Goal: Communication & Community: Participate in discussion

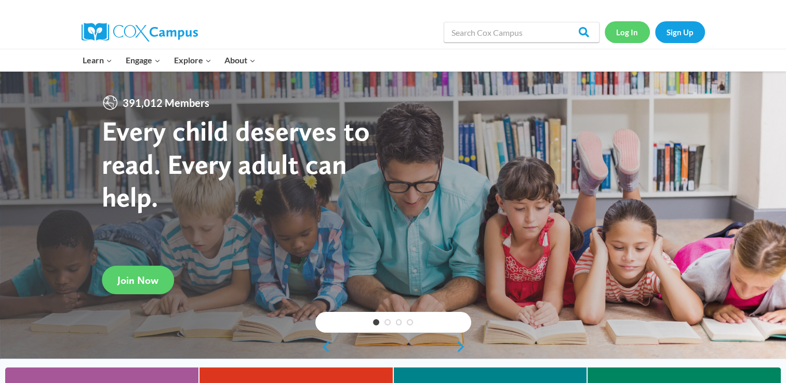
drag, startPoint x: 0, startPoint y: 0, endPoint x: 636, endPoint y: 32, distance: 636.5
click at [636, 32] on link "Log In" at bounding box center [627, 31] width 45 height 21
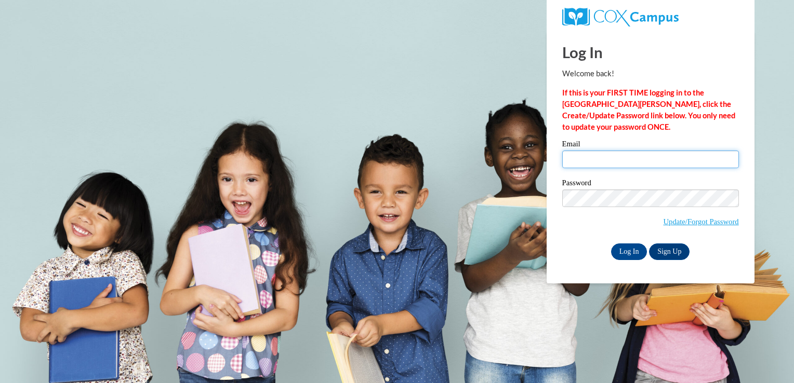
click at [633, 151] on input "Email" at bounding box center [650, 160] width 177 height 18
type input "keosha_baccus@yahoo.com"
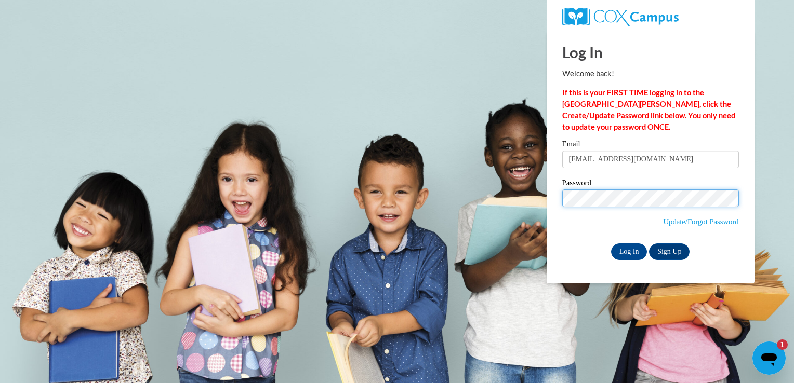
click at [611, 244] on input "Log In" at bounding box center [629, 252] width 36 height 17
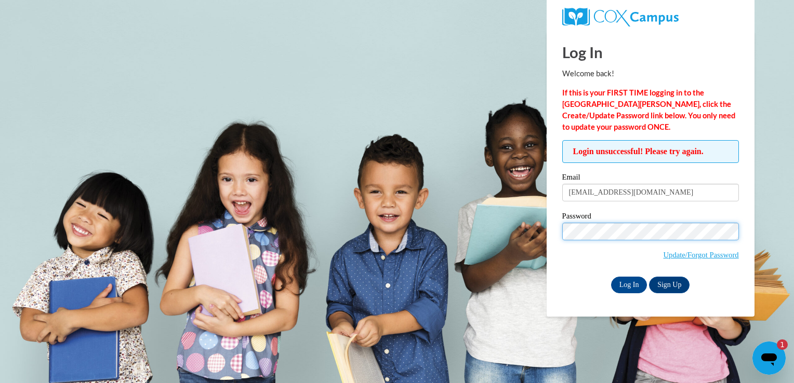
click at [611, 277] on input "Log In" at bounding box center [629, 285] width 36 height 17
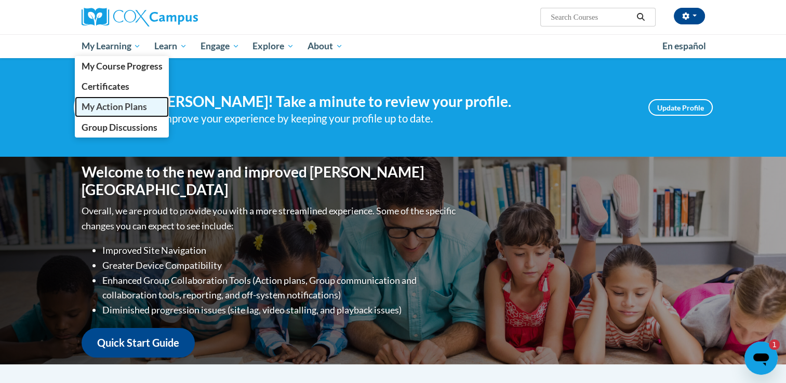
click at [125, 111] on span "My Action Plans" at bounding box center [113, 106] width 65 height 11
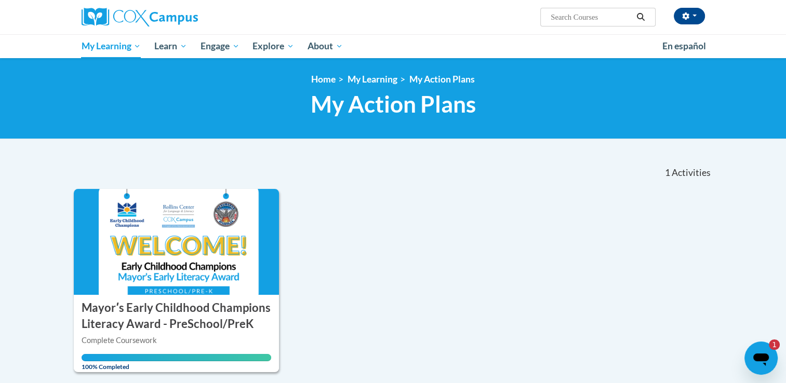
click at [769, 350] on icon "Open messaging window, 1 unread message" at bounding box center [760, 358] width 19 height 19
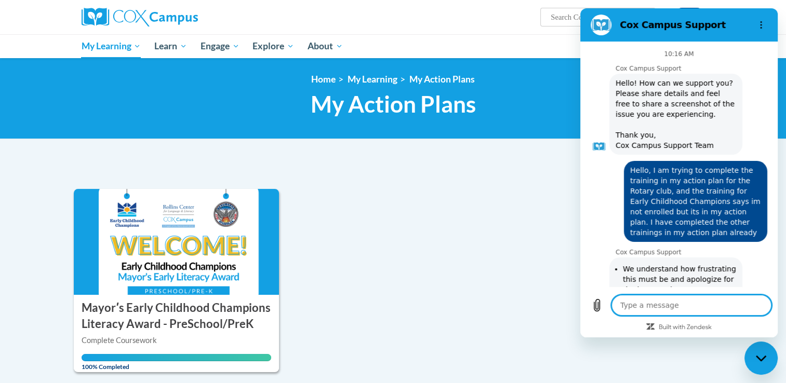
scroll to position [665, 0]
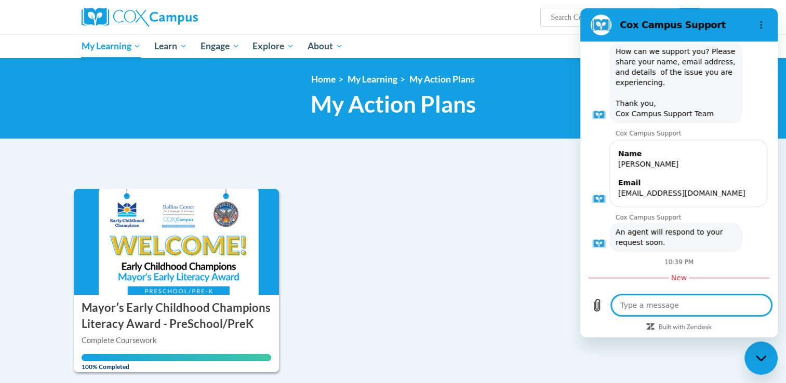
click at [502, 208] on div "ACTION PLAN Mayorʹs Early Childhood Champions Literacy Award - PreSchool/PreK M…" at bounding box center [393, 280] width 639 height 183
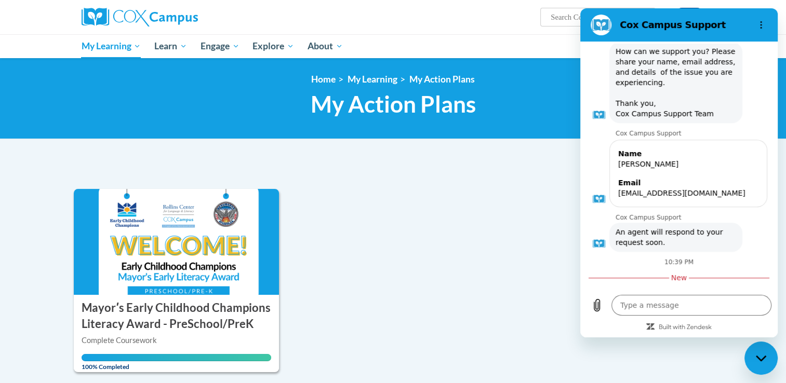
click at [502, 208] on div "ACTION PLAN Mayorʹs Early Childhood Champions Literacy Award - PreSchool/PreK M…" at bounding box center [393, 280] width 639 height 183
click at [428, 207] on div "ACTION PLAN Mayorʹs Early Childhood Champions Literacy Award - PreSchool/PreK M…" at bounding box center [393, 280] width 639 height 183
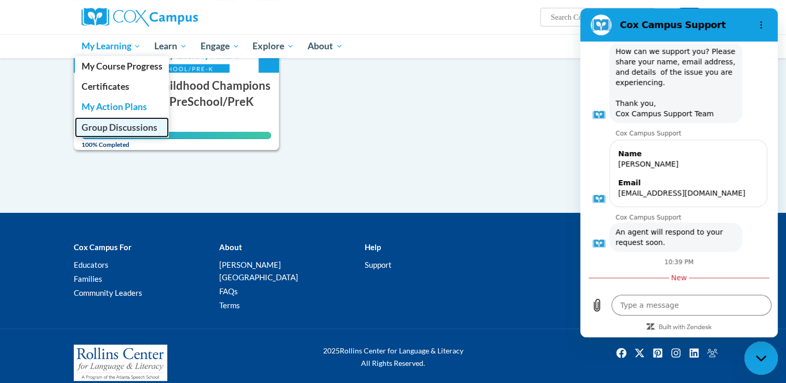
click at [133, 130] on span "Group Discussions" at bounding box center [119, 127] width 76 height 11
type textarea "x"
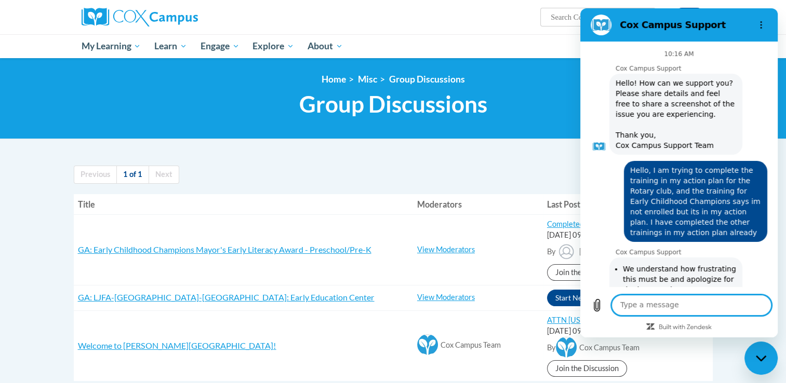
scroll to position [648, 0]
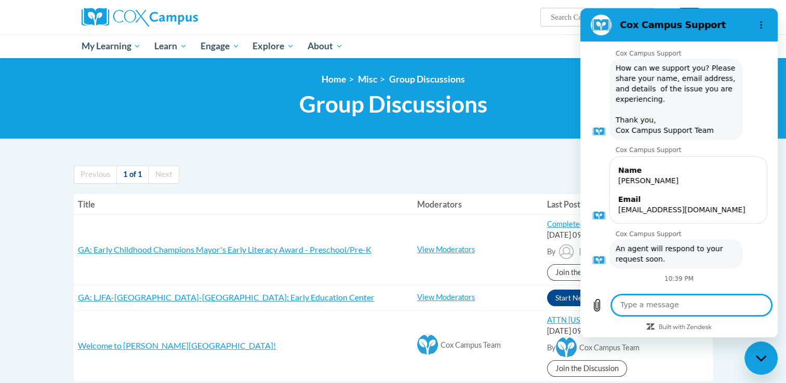
click at [436, 177] on ul "Previous 1 of 1 Next" at bounding box center [393, 175] width 639 height 18
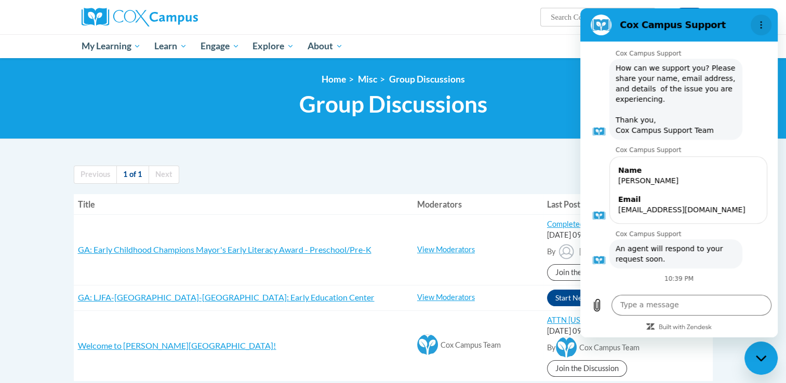
click at [762, 26] on icon "Options menu" at bounding box center [761, 25] width 8 height 8
click at [538, 39] on ul "My Learning My Learning My Course Progress Certificates My Action Plans Group D…" at bounding box center [365, 46] width 581 height 24
click at [707, 26] on h2 "Cox Campus Support" at bounding box center [683, 25] width 127 height 12
click at [769, 355] on div "Close messaging window" at bounding box center [760, 358] width 31 height 31
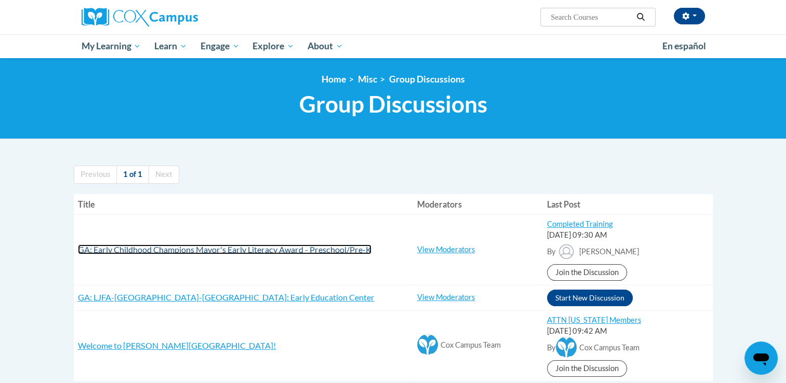
click at [207, 254] on span "GA: Early Childhood Champions Mayor's Early Literacy Award - Preschool/Pre-K" at bounding box center [224, 250] width 293 height 10
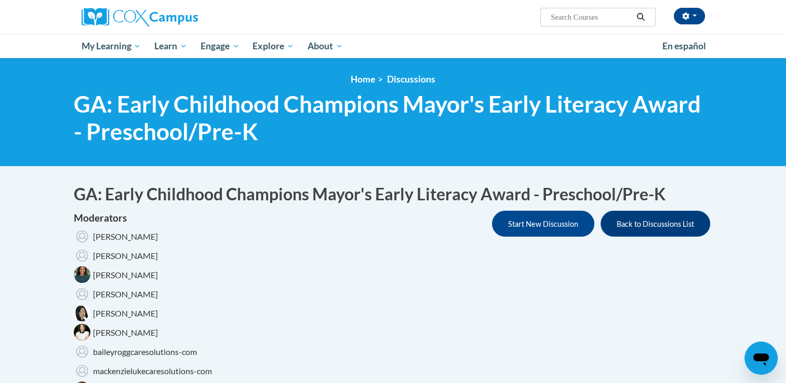
click at [761, 362] on icon "Open messaging window" at bounding box center [760, 358] width 19 height 19
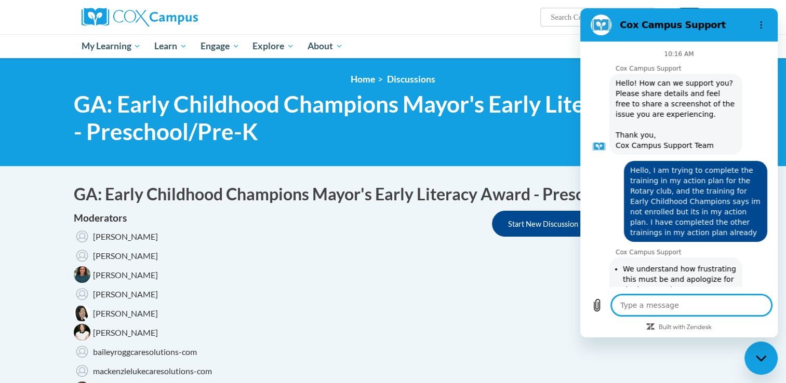
scroll to position [648, 0]
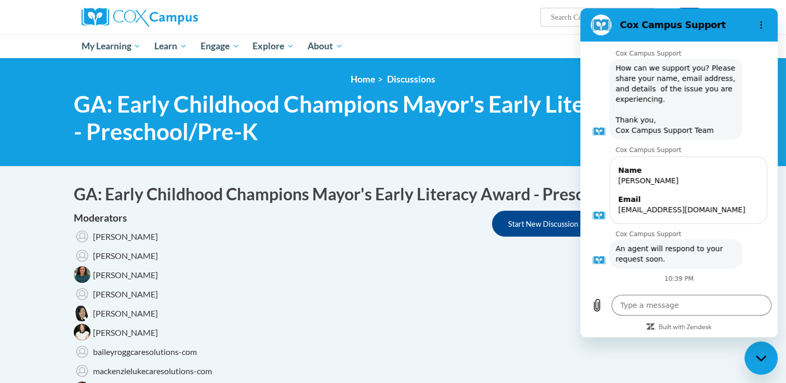
click at [763, 360] on icon "Close messaging window" at bounding box center [761, 358] width 11 height 7
type textarea "x"
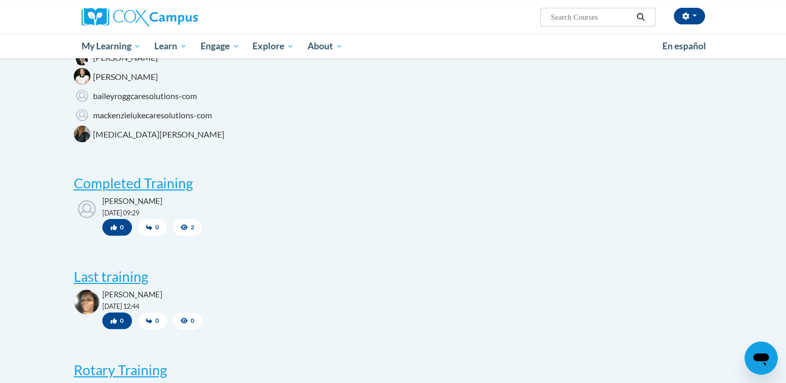
scroll to position [291, 0]
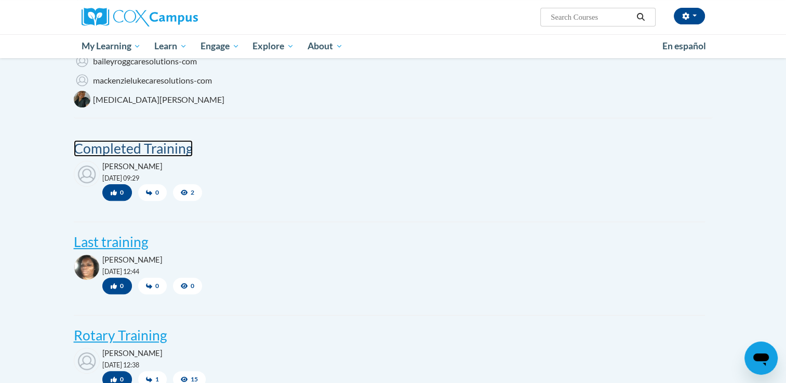
click at [135, 152] on post "Completed Training" at bounding box center [133, 148] width 119 height 17
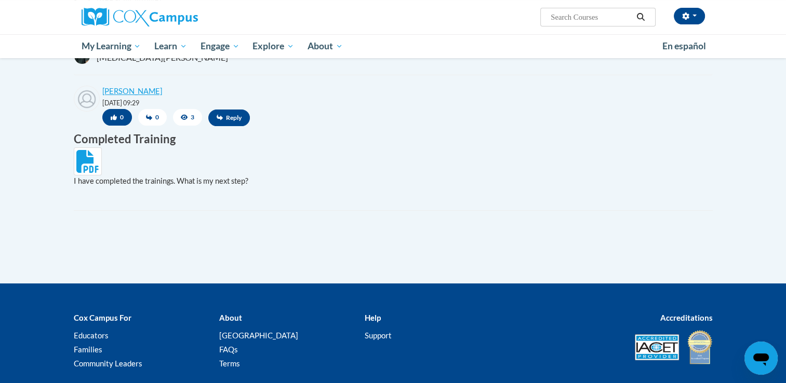
scroll to position [305, 0]
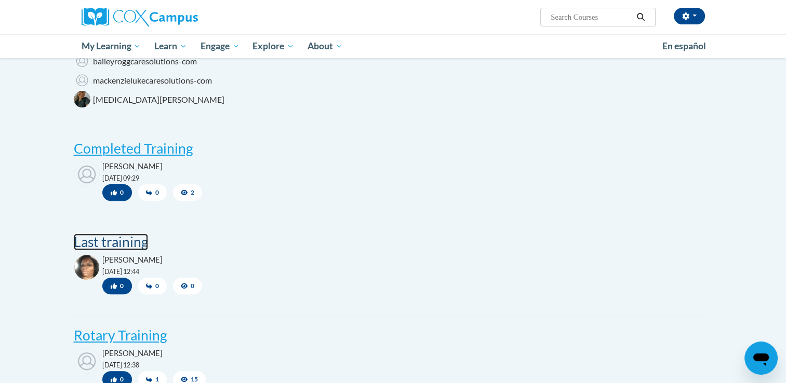
click at [118, 242] on post "Last training" at bounding box center [111, 242] width 74 height 17
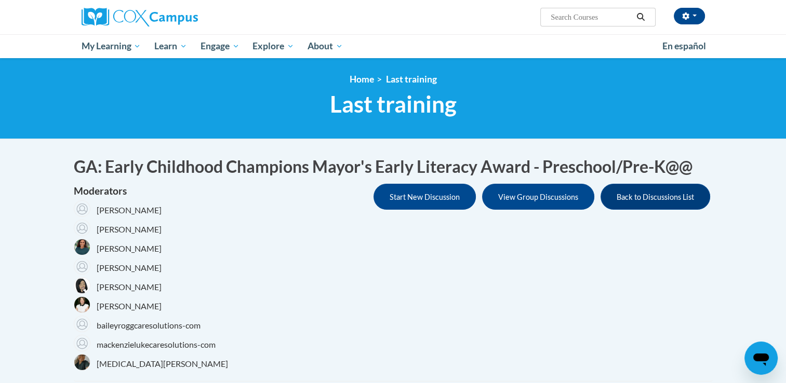
scroll to position [335, 0]
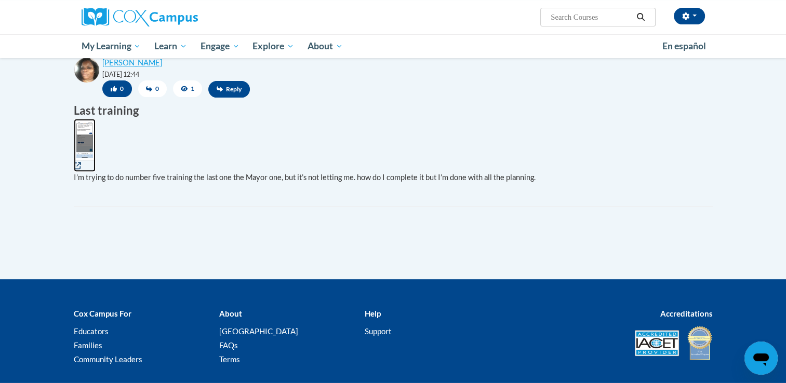
click at [82, 138] on img at bounding box center [85, 140] width 22 height 42
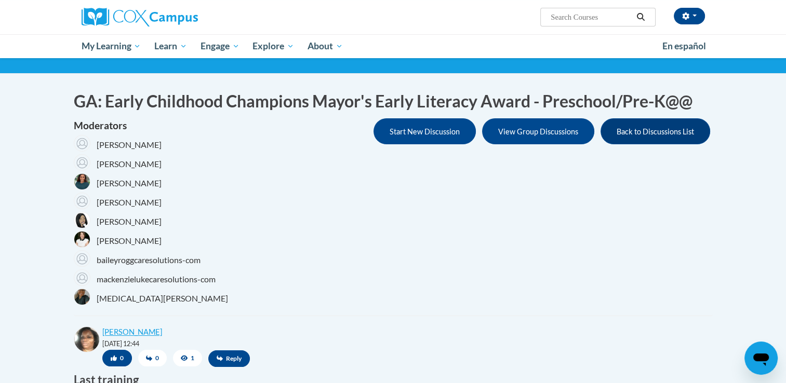
scroll to position [0, 0]
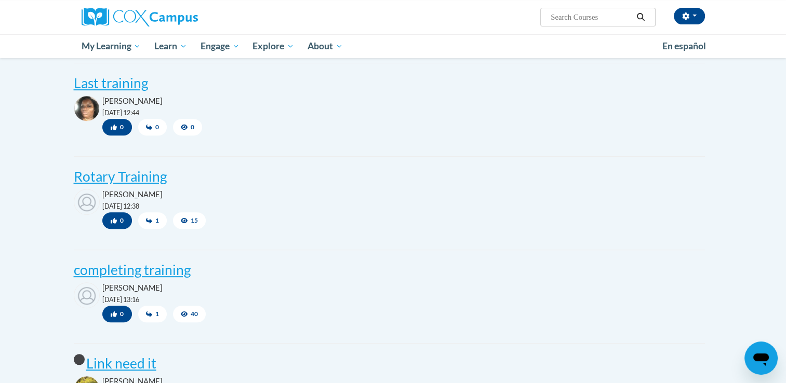
scroll to position [491, 0]
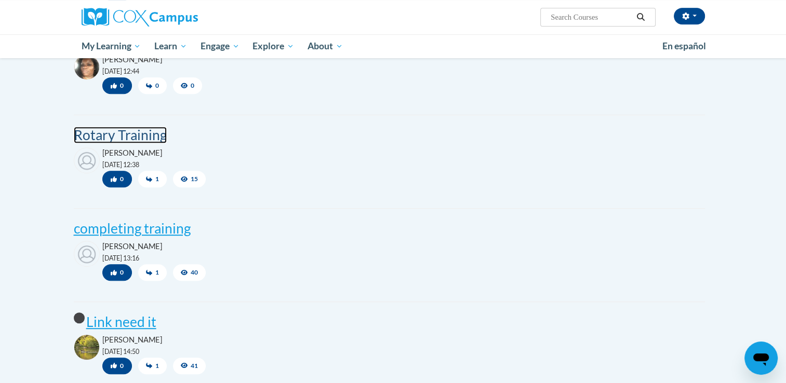
click at [122, 139] on post "Rotary Training" at bounding box center [120, 135] width 93 height 17
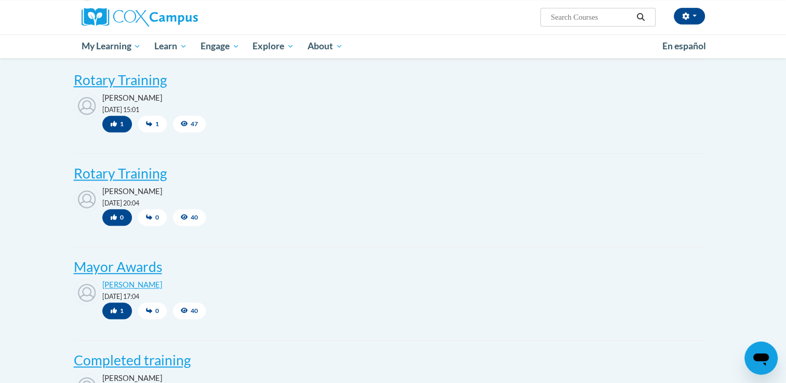
scroll to position [1162, 0]
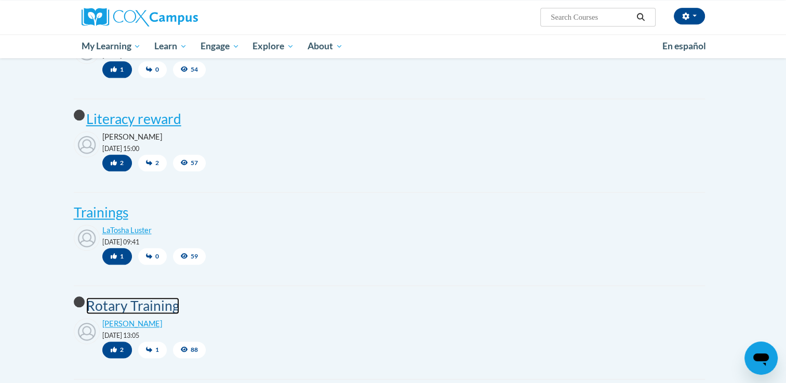
click at [131, 302] on post "Rotary Training" at bounding box center [132, 306] width 93 height 17
